Goal: Use online tool/utility: Utilize a website feature to perform a specific function

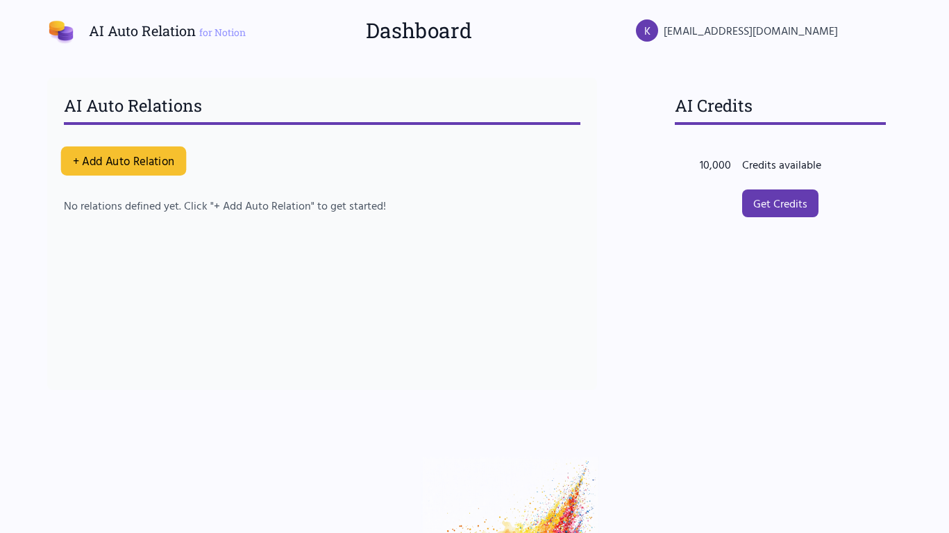
click at [99, 163] on button "+ Add Auto Relation" at bounding box center [123, 161] width 126 height 29
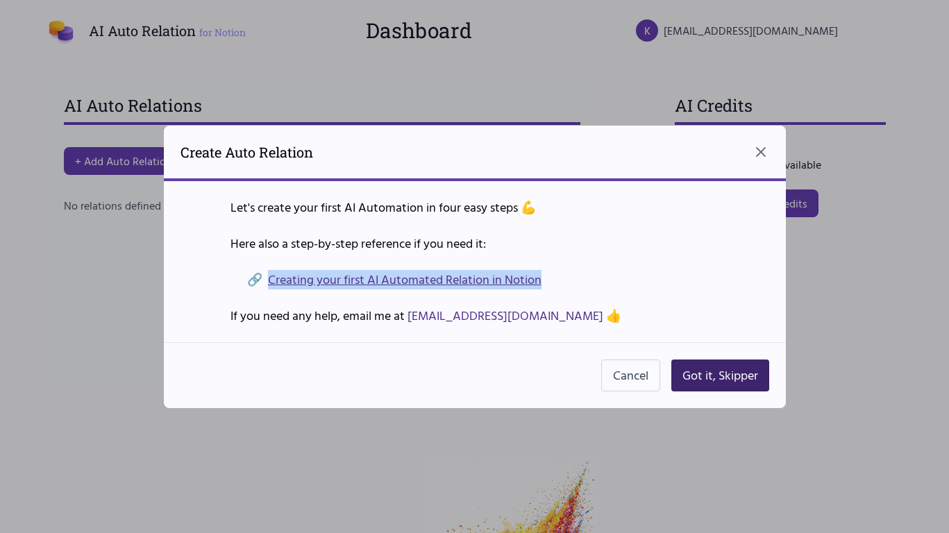
click at [709, 383] on button "Got it, Skipper" at bounding box center [721, 376] width 98 height 32
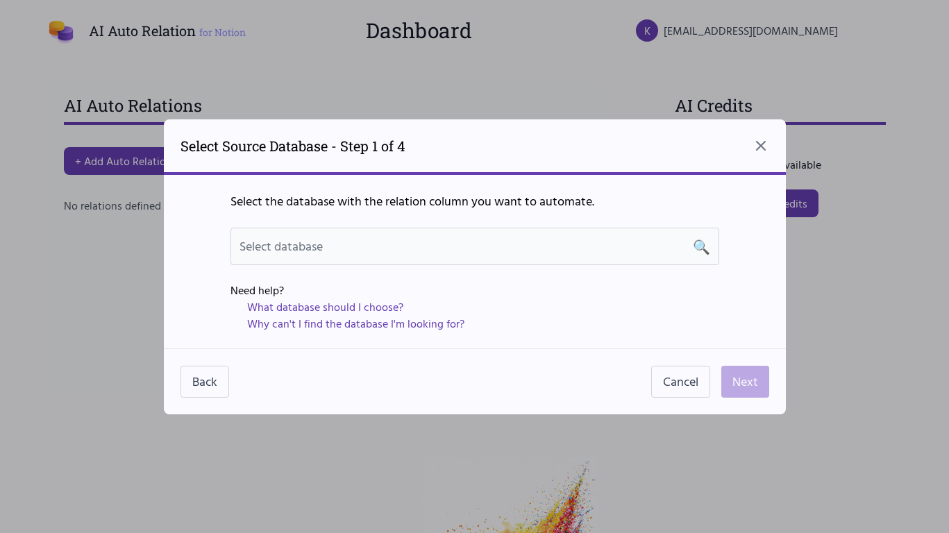
click at [297, 241] on span "Select database" at bounding box center [281, 246] width 83 height 19
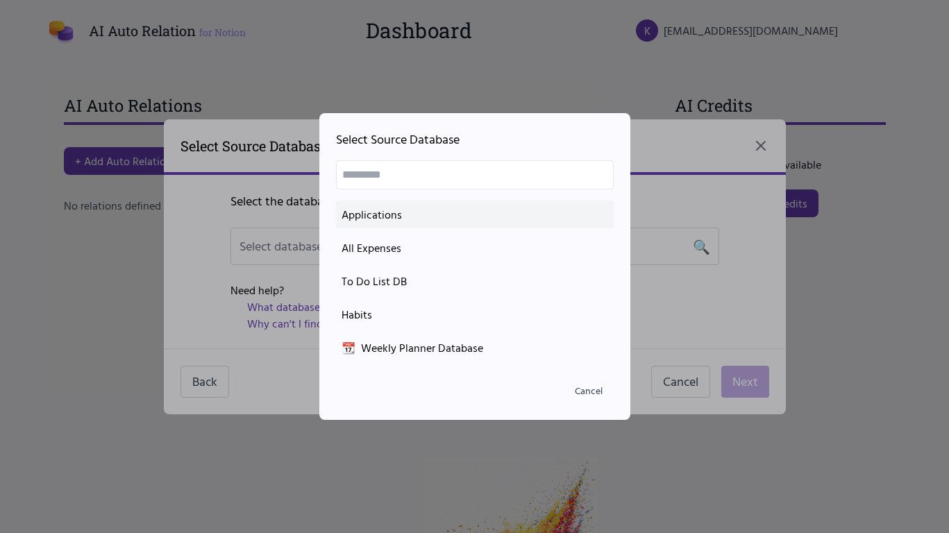
click at [399, 215] on div "Applications" at bounding box center [475, 214] width 267 height 17
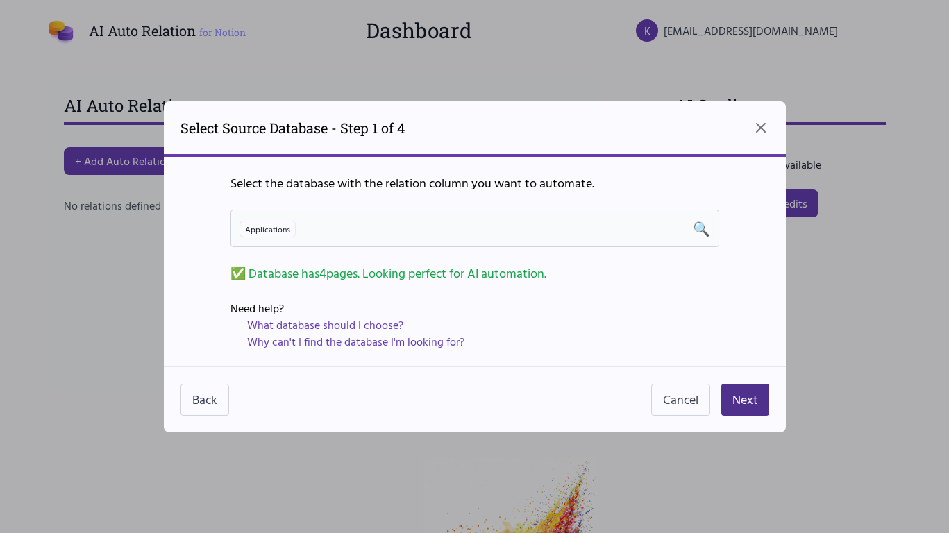
click at [617, 237] on div "Applications 🔍" at bounding box center [475, 228] width 471 height 19
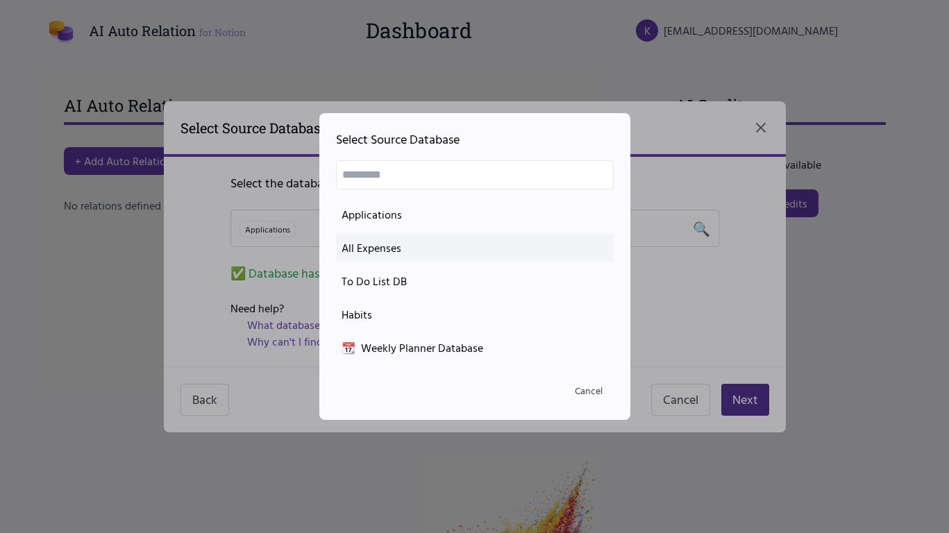
click at [363, 242] on div "All Expenses" at bounding box center [475, 248] width 267 height 17
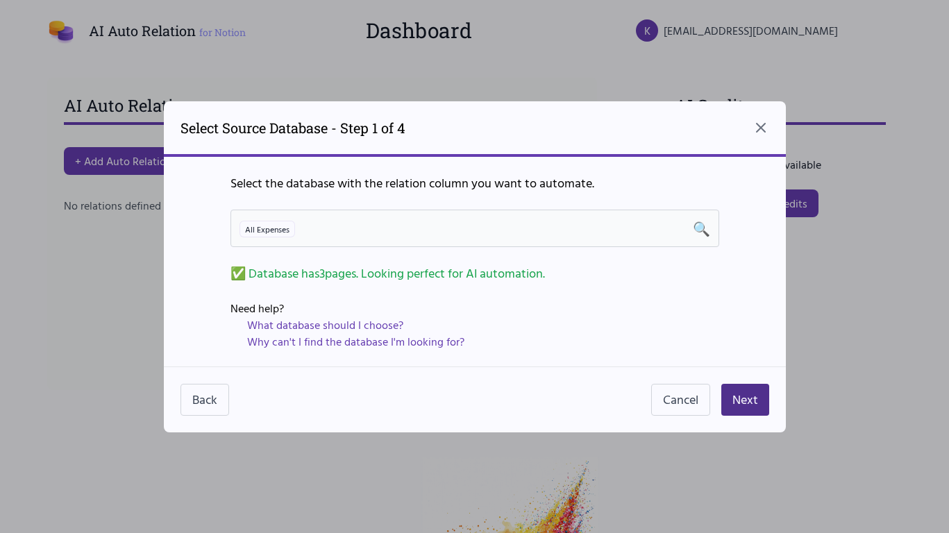
click at [453, 225] on div "All Expenses 🔍" at bounding box center [475, 228] width 471 height 19
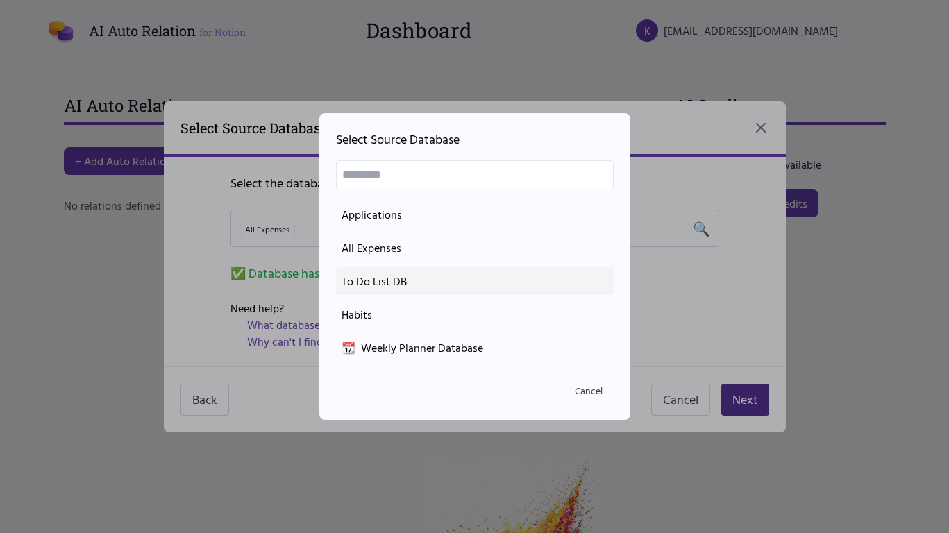
click at [385, 289] on div "To Do List DB" at bounding box center [475, 281] width 267 height 17
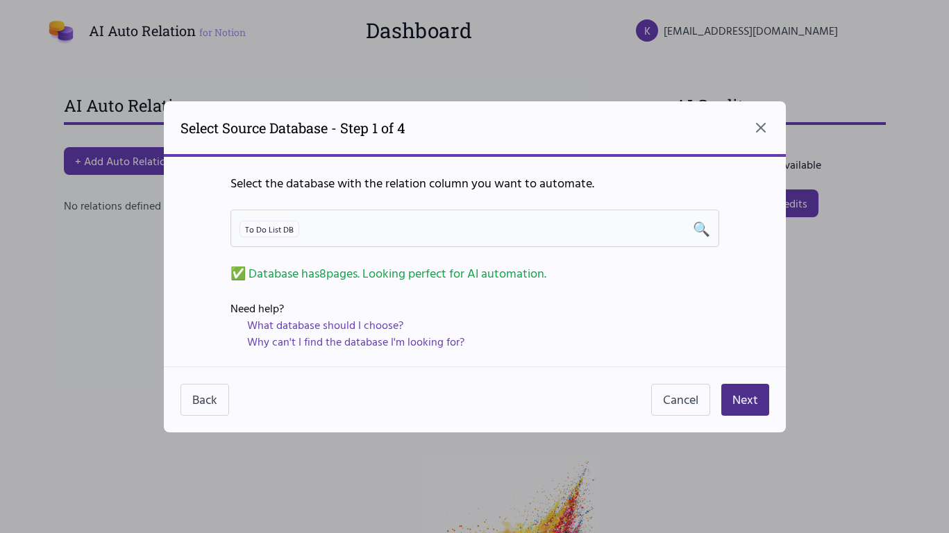
click at [328, 221] on div "To Do List DB 🔍" at bounding box center [475, 228] width 471 height 19
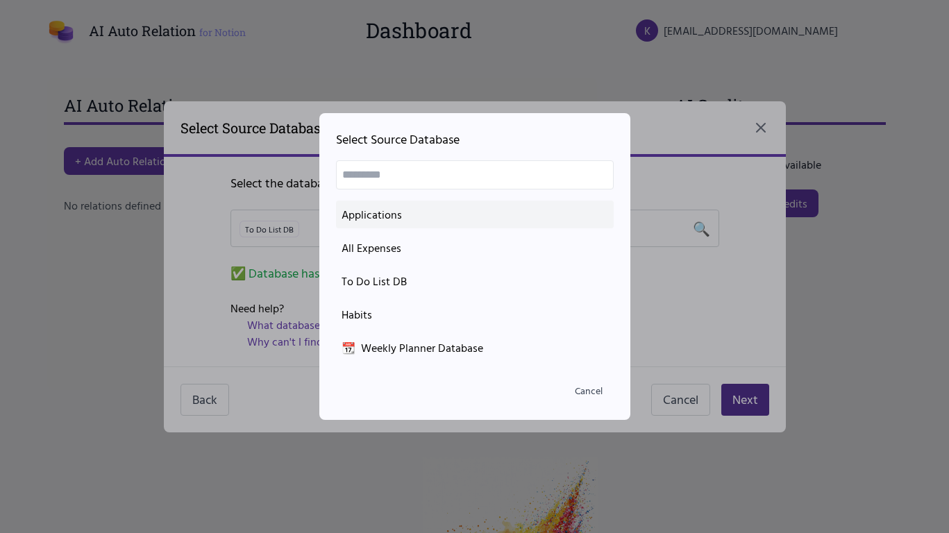
click at [376, 209] on div "Applications" at bounding box center [475, 214] width 267 height 17
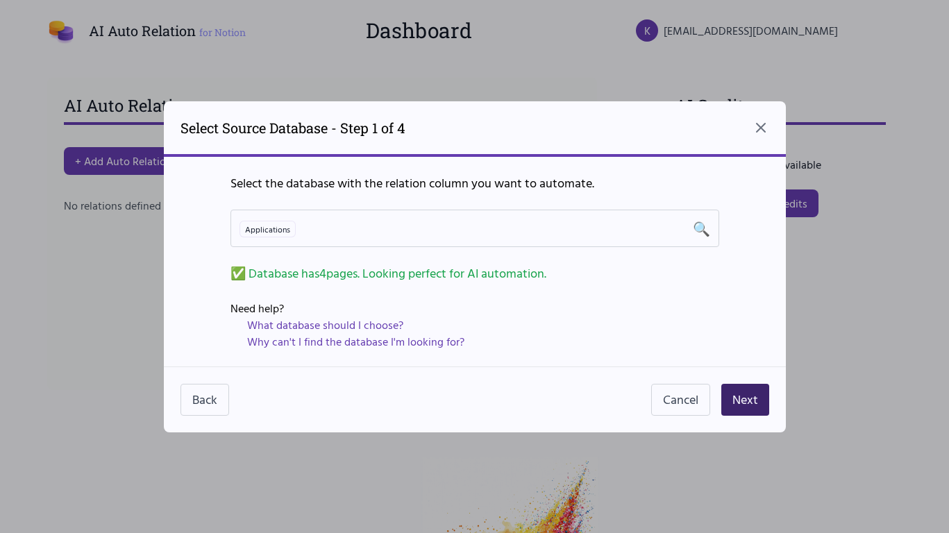
click at [753, 399] on button "Next" at bounding box center [746, 400] width 48 height 32
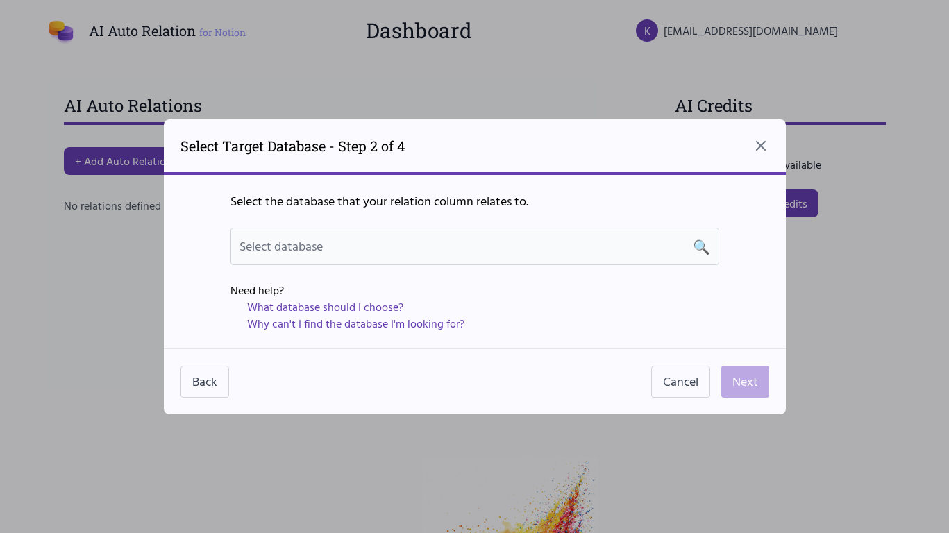
click at [629, 254] on div "Select database 🔍" at bounding box center [475, 246] width 471 height 19
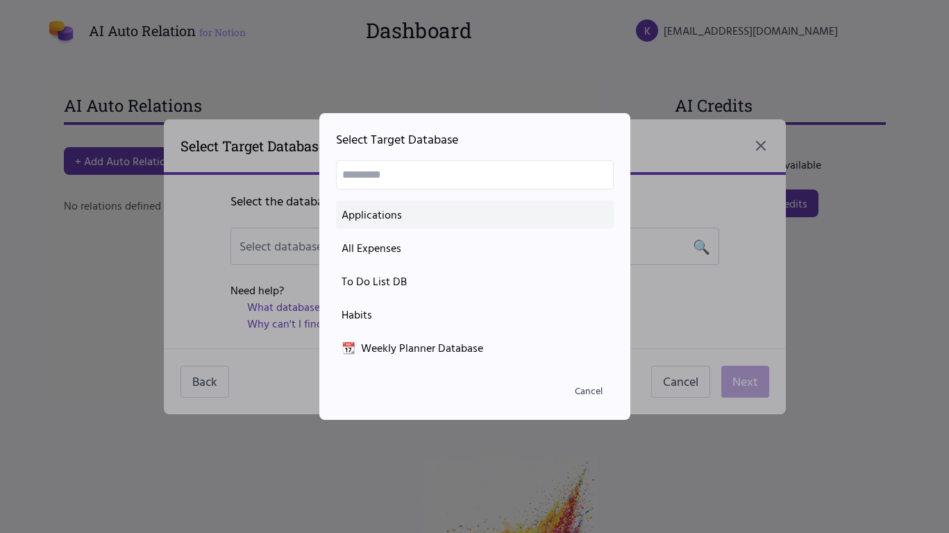
click at [441, 204] on li "Applications" at bounding box center [475, 215] width 278 height 28
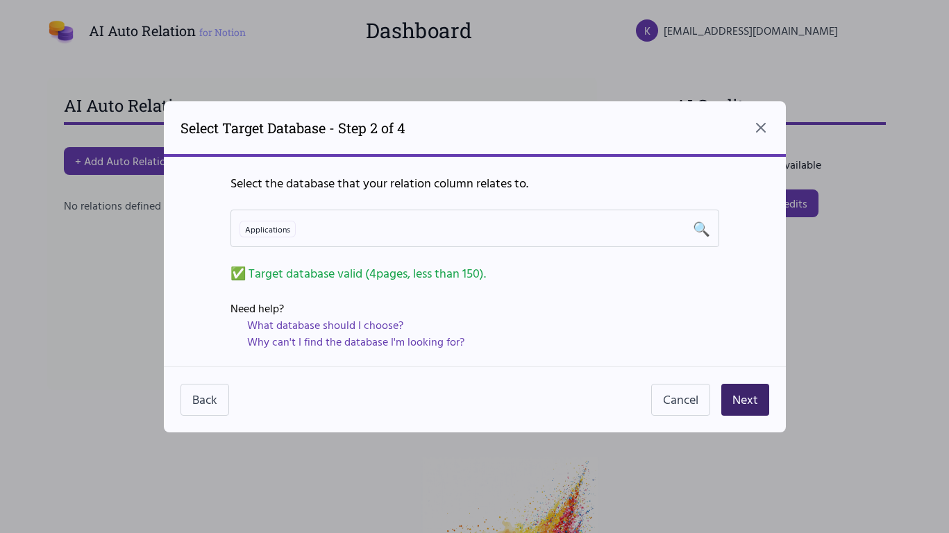
click at [757, 390] on button "Next" at bounding box center [746, 400] width 48 height 32
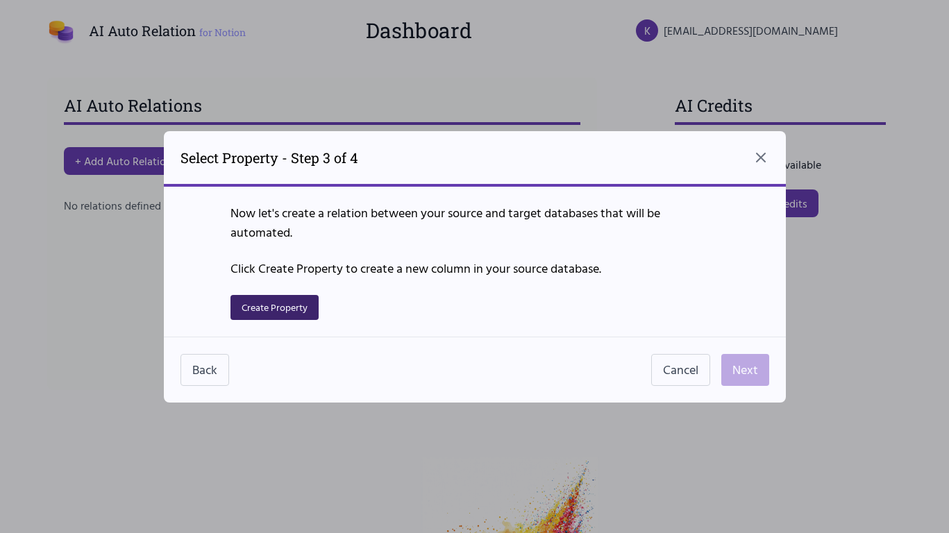
click at [276, 301] on button "Create Property" at bounding box center [275, 307] width 88 height 25
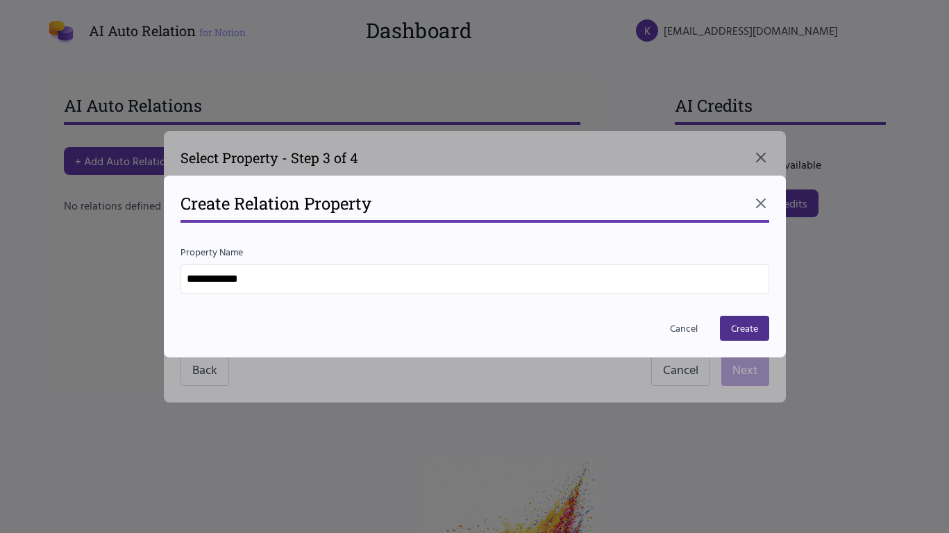
click at [258, 283] on input "**********" at bounding box center [475, 279] width 589 height 29
click at [758, 335] on button "Create" at bounding box center [744, 328] width 49 height 25
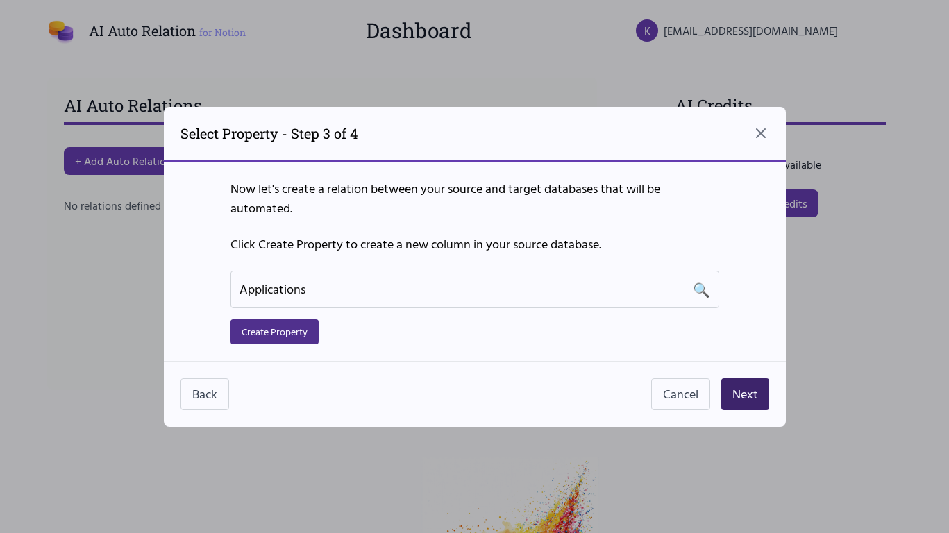
click at [765, 397] on button "Next" at bounding box center [746, 394] width 48 height 32
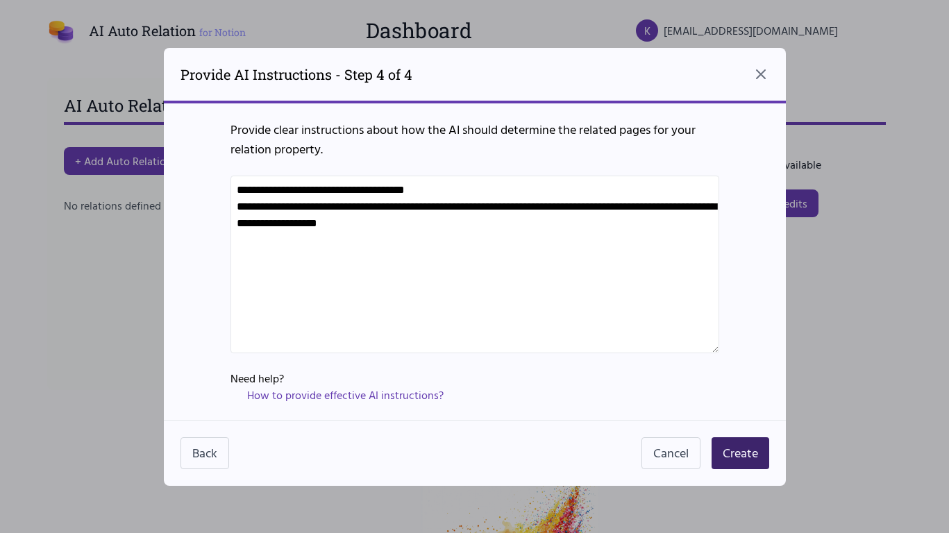
click at [748, 460] on button "Create" at bounding box center [741, 453] width 58 height 32
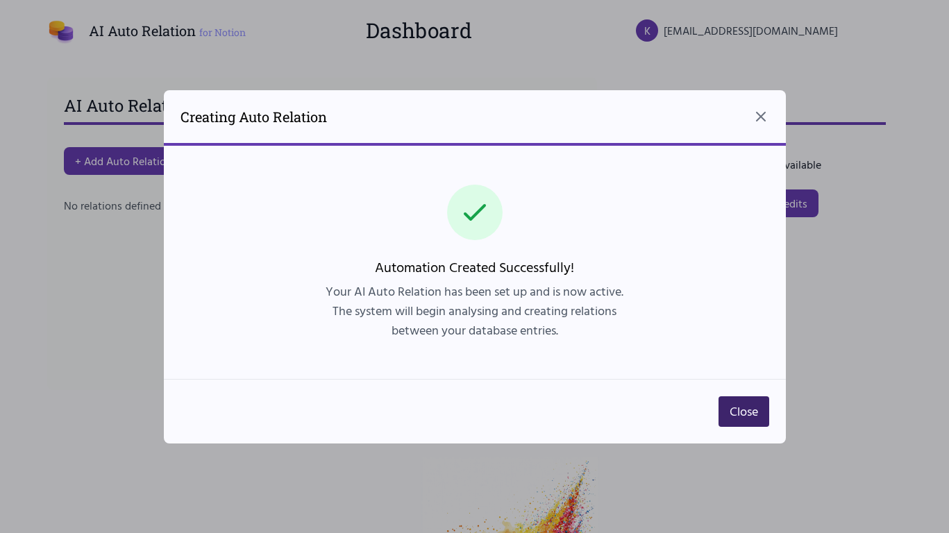
click at [738, 417] on button "Close" at bounding box center [744, 412] width 51 height 31
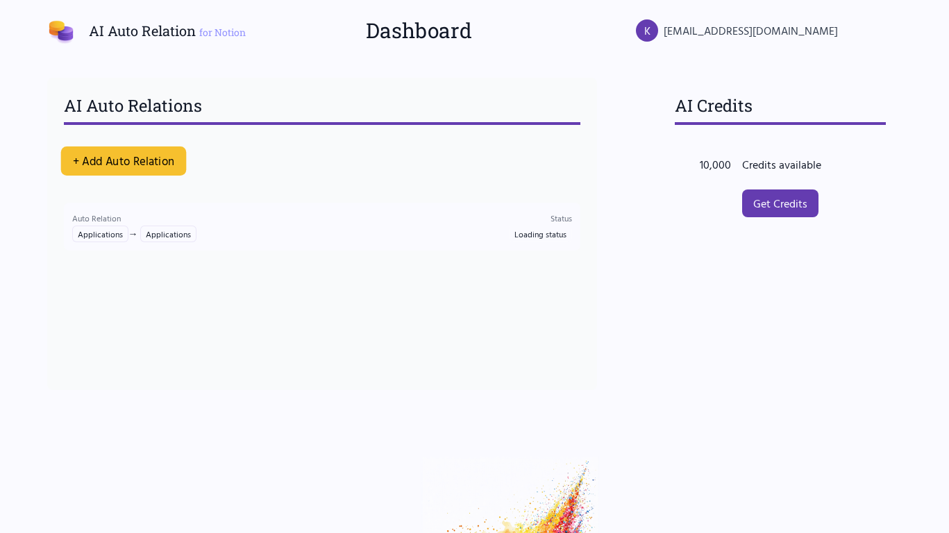
click at [121, 159] on button "+ Add Auto Relation" at bounding box center [123, 161] width 126 height 29
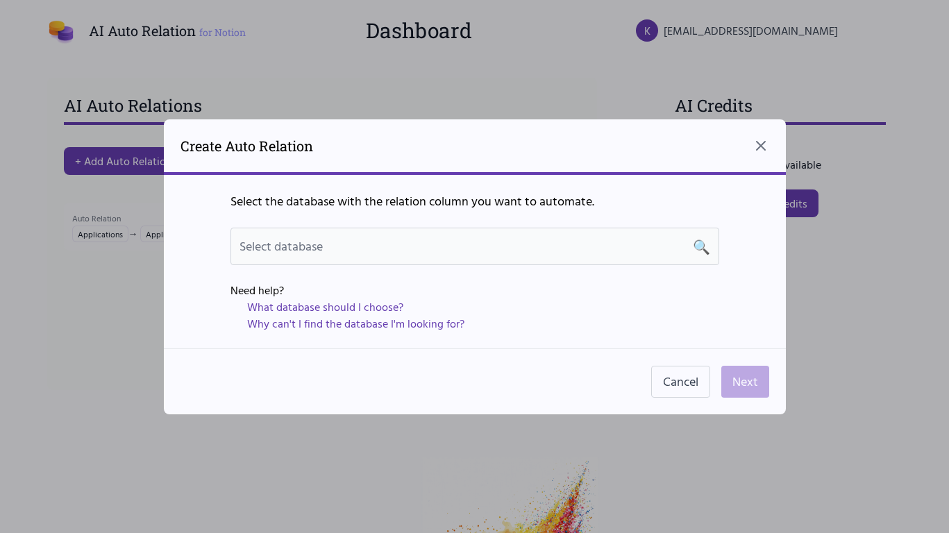
click at [312, 248] on span "Select database" at bounding box center [281, 246] width 83 height 19
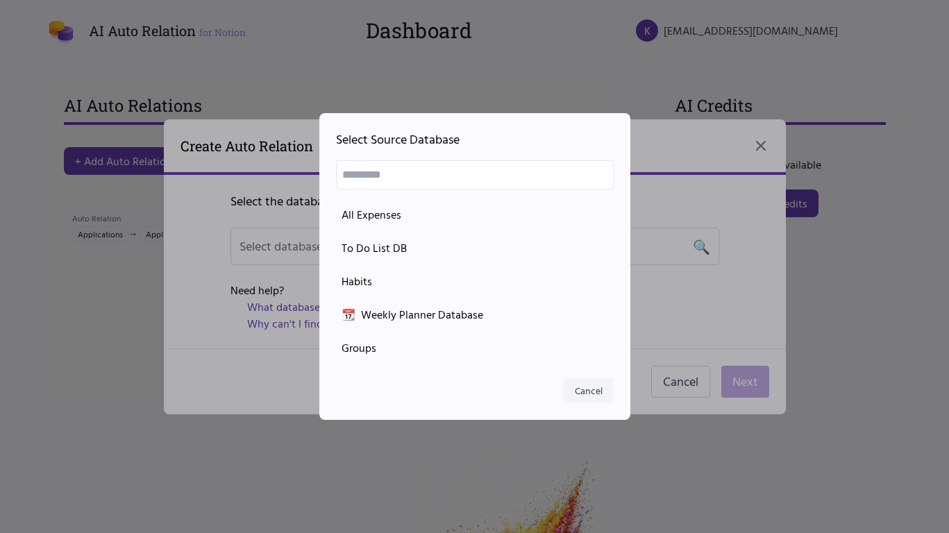
click at [580, 388] on button "Cancel" at bounding box center [589, 390] width 50 height 25
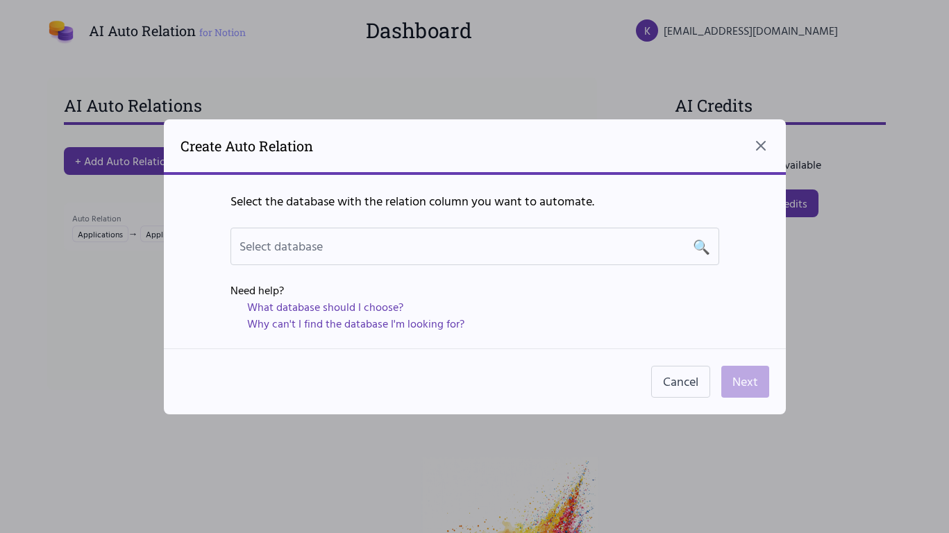
click at [383, 307] on link "What database should I choose?" at bounding box center [325, 307] width 156 height 17
click at [328, 253] on div "Select database 🔍" at bounding box center [475, 246] width 471 height 19
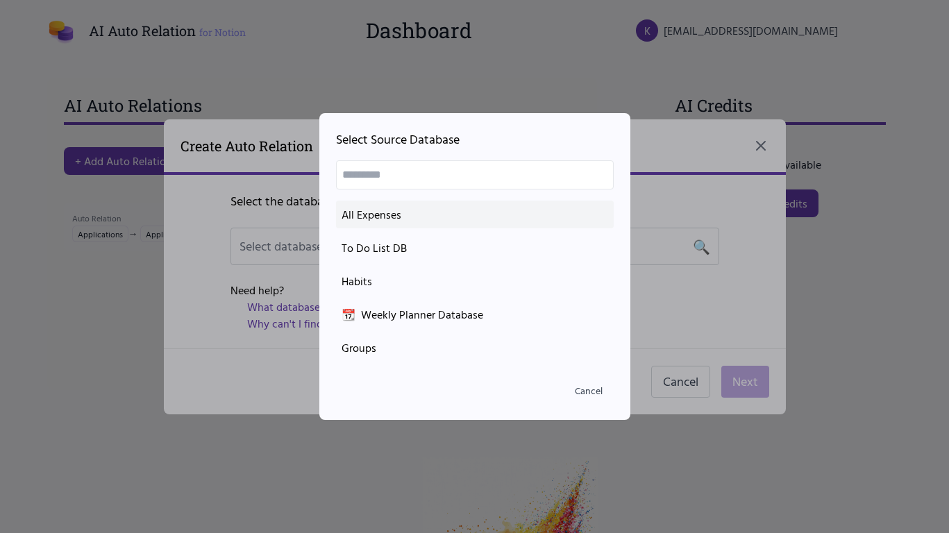
click at [375, 222] on div "All Expenses" at bounding box center [475, 214] width 267 height 17
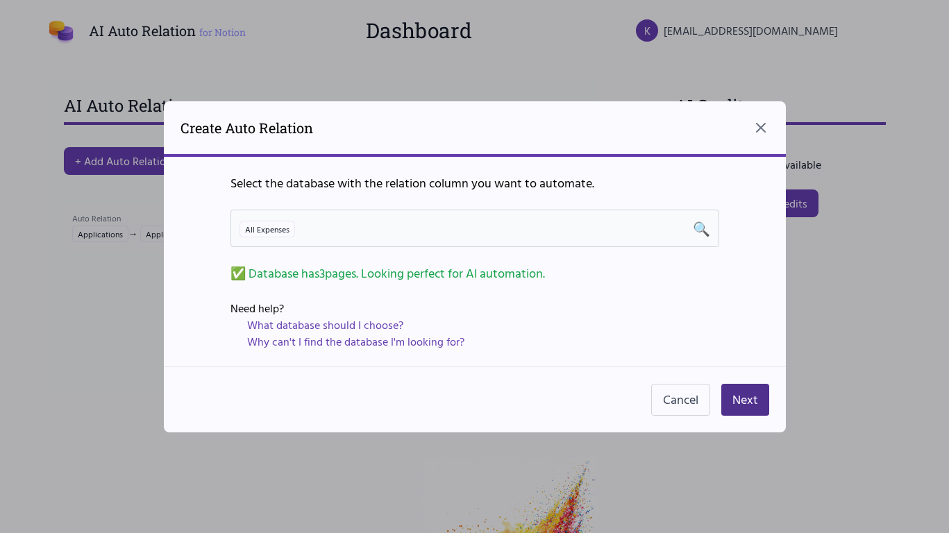
click at [334, 244] on div "All Expenses 🔍" at bounding box center [475, 228] width 489 height 37
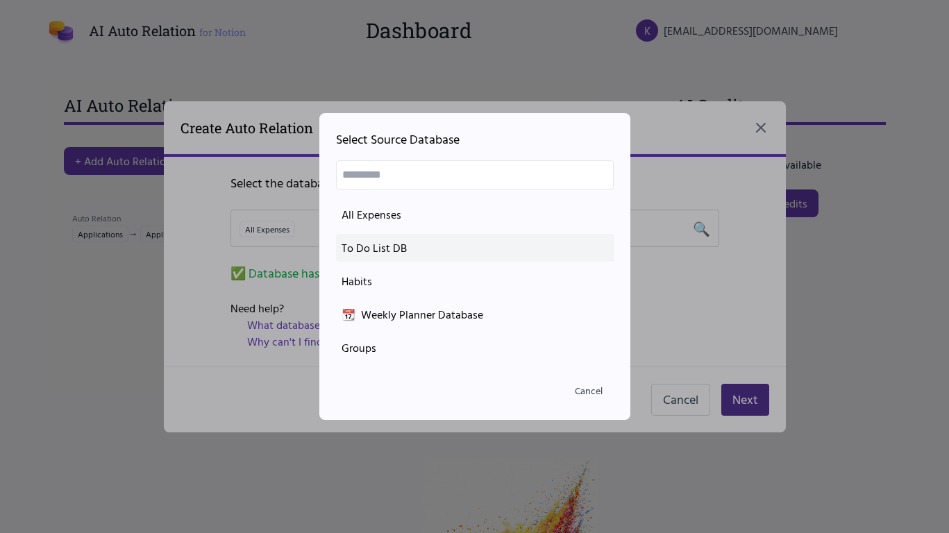
click at [360, 253] on div "To Do List DB" at bounding box center [475, 248] width 267 height 17
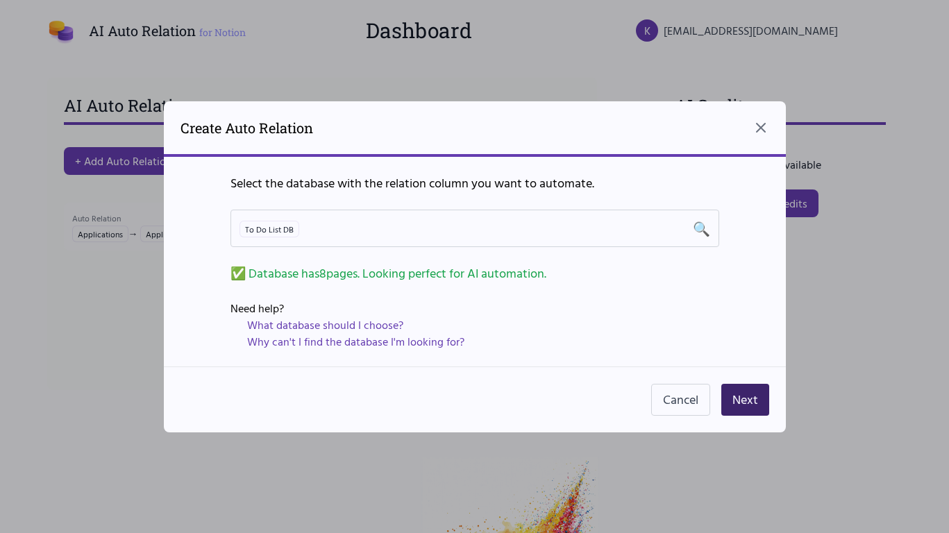
click at [745, 401] on button "Next" at bounding box center [746, 400] width 48 height 32
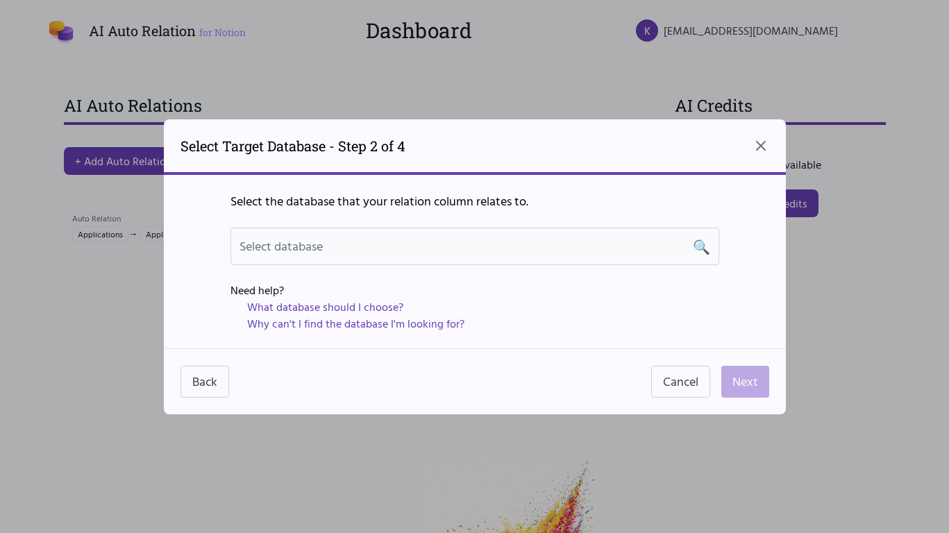
click at [287, 247] on span "Select database" at bounding box center [281, 246] width 83 height 19
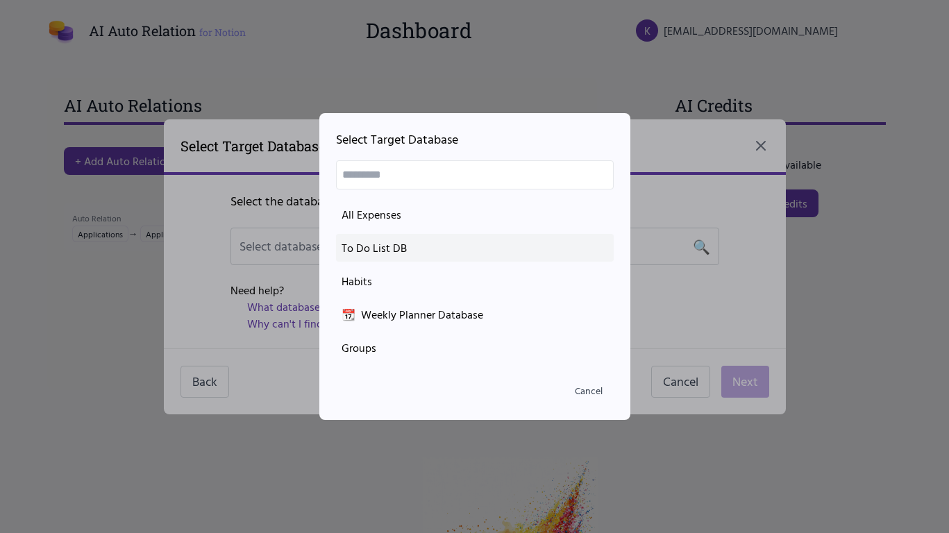
click at [370, 244] on div "To Do List DB" at bounding box center [475, 248] width 267 height 17
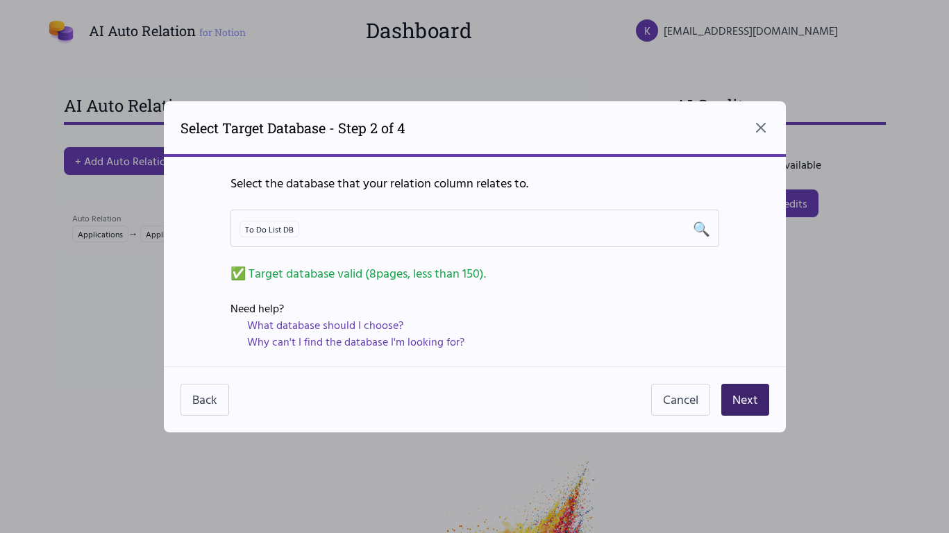
click at [744, 394] on button "Next" at bounding box center [746, 400] width 48 height 32
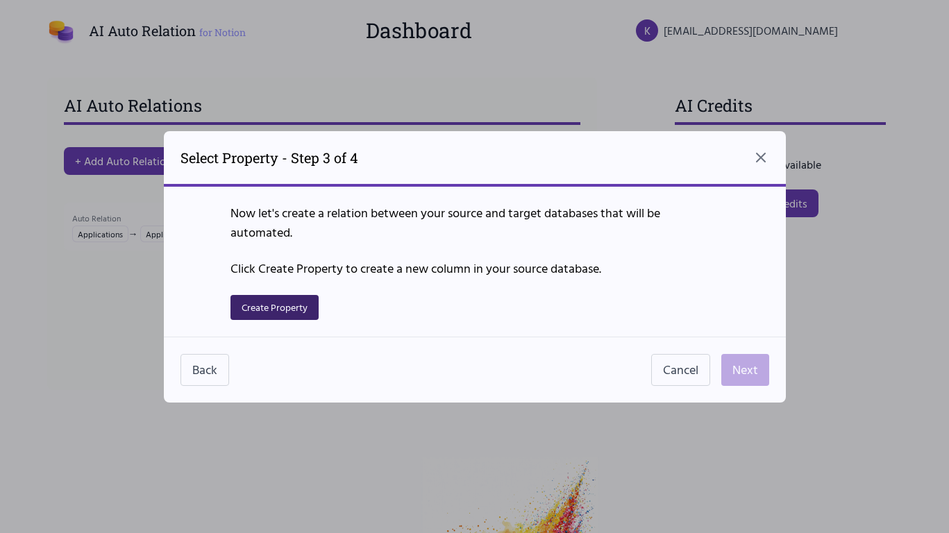
click at [274, 314] on button "Create Property" at bounding box center [275, 307] width 88 height 25
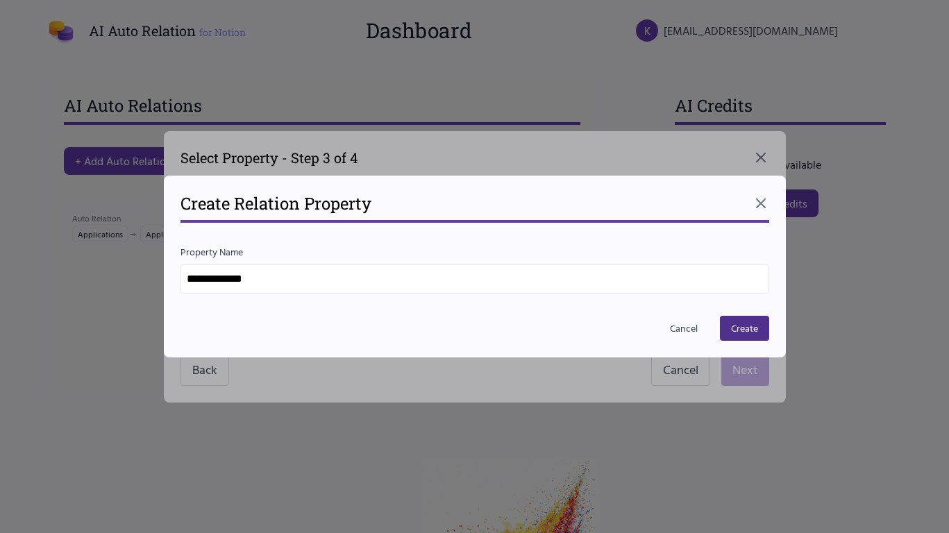
click at [250, 285] on input "**********" at bounding box center [475, 279] width 589 height 29
click at [749, 326] on button "Create" at bounding box center [744, 328] width 49 height 25
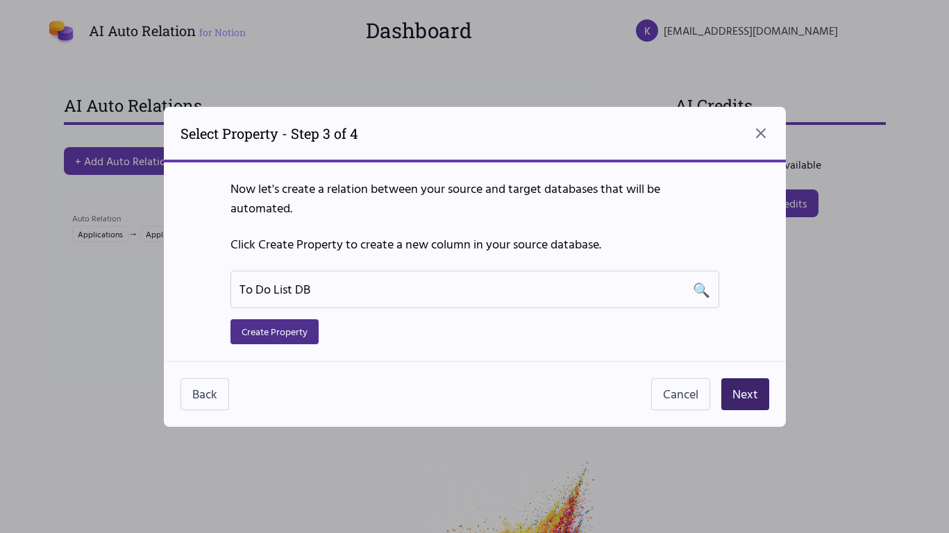
click at [763, 403] on button "Next" at bounding box center [746, 394] width 48 height 32
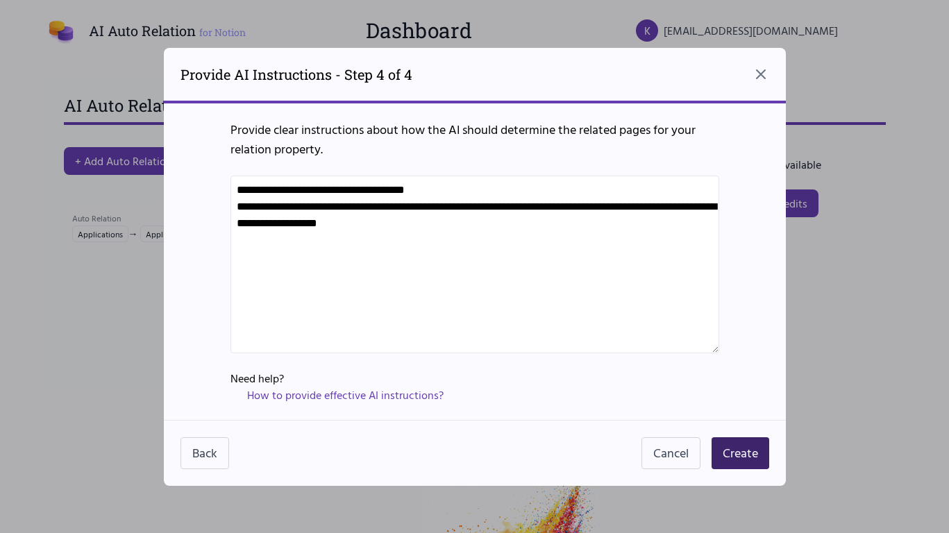
click at [735, 459] on button "Create" at bounding box center [741, 453] width 58 height 32
